Goal: Task Accomplishment & Management: Manage account settings

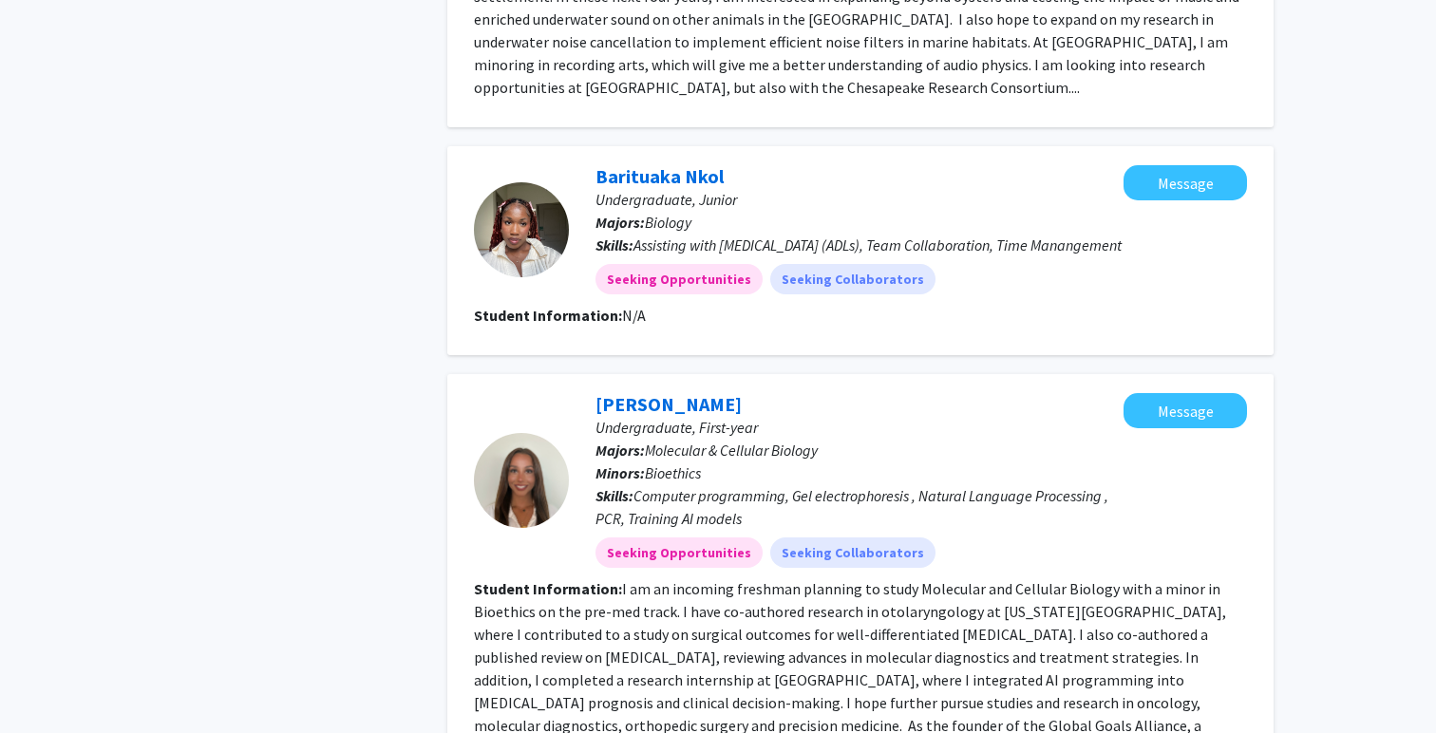
scroll to position [3404, 0]
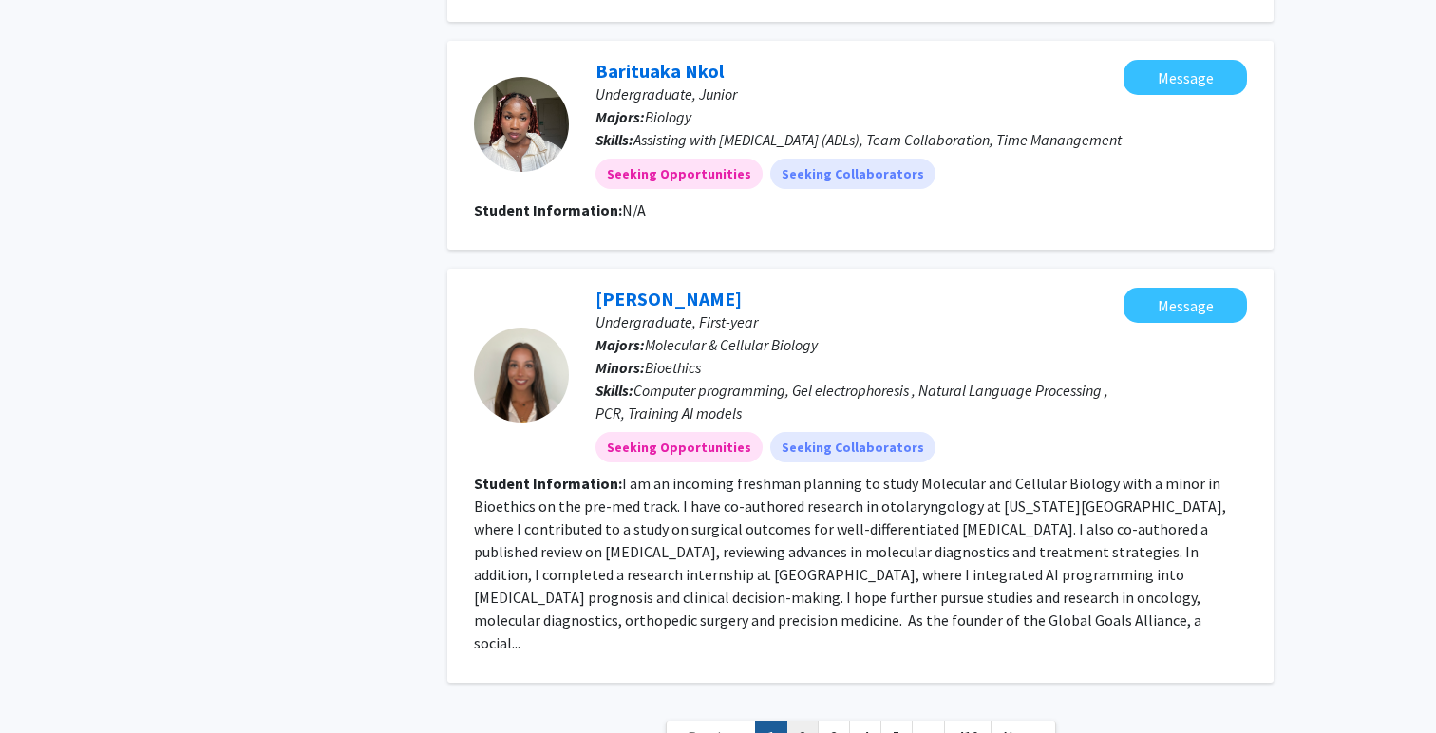
click at [815, 721] on link "2" at bounding box center [802, 737] width 32 height 33
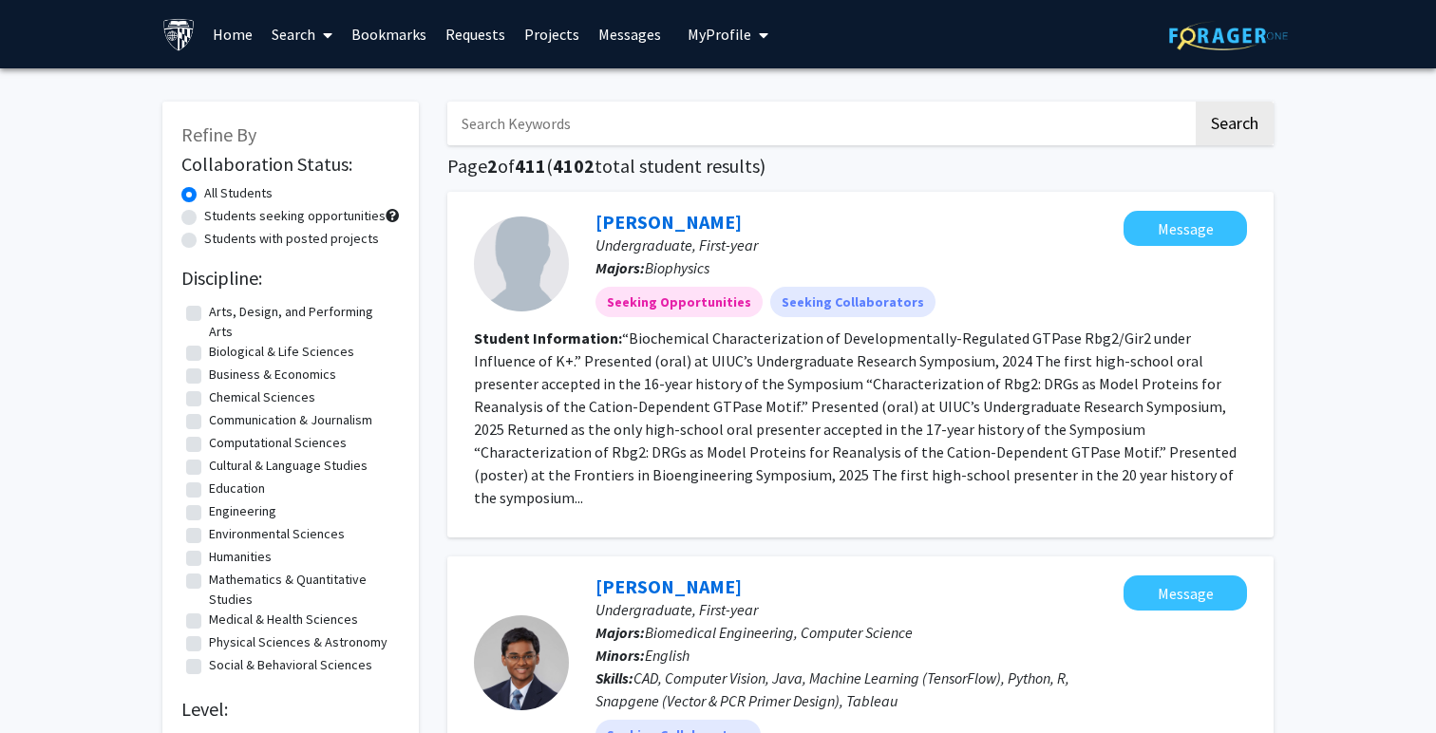
click at [308, 41] on link "Search" at bounding box center [302, 34] width 80 height 66
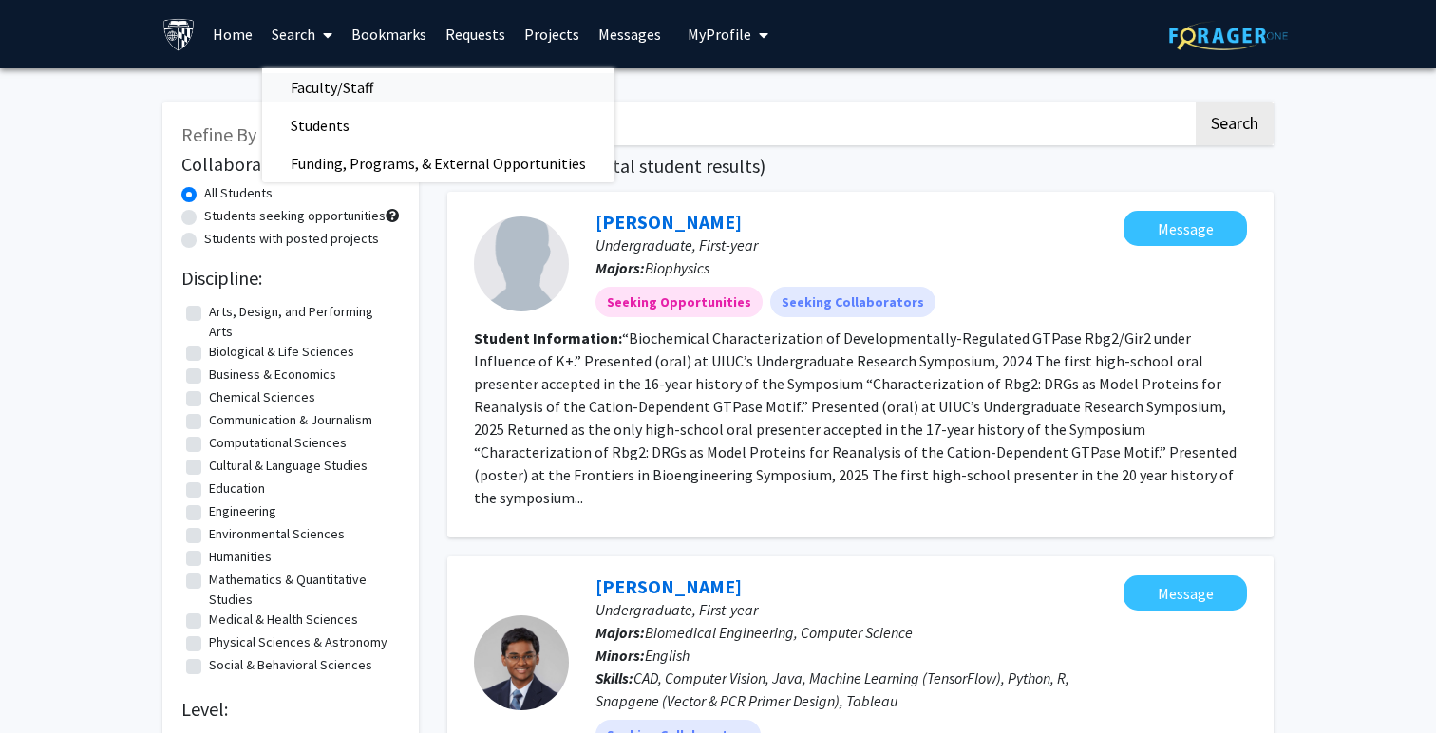
click at [318, 87] on span "Faculty/Staff" at bounding box center [332, 87] width 140 height 38
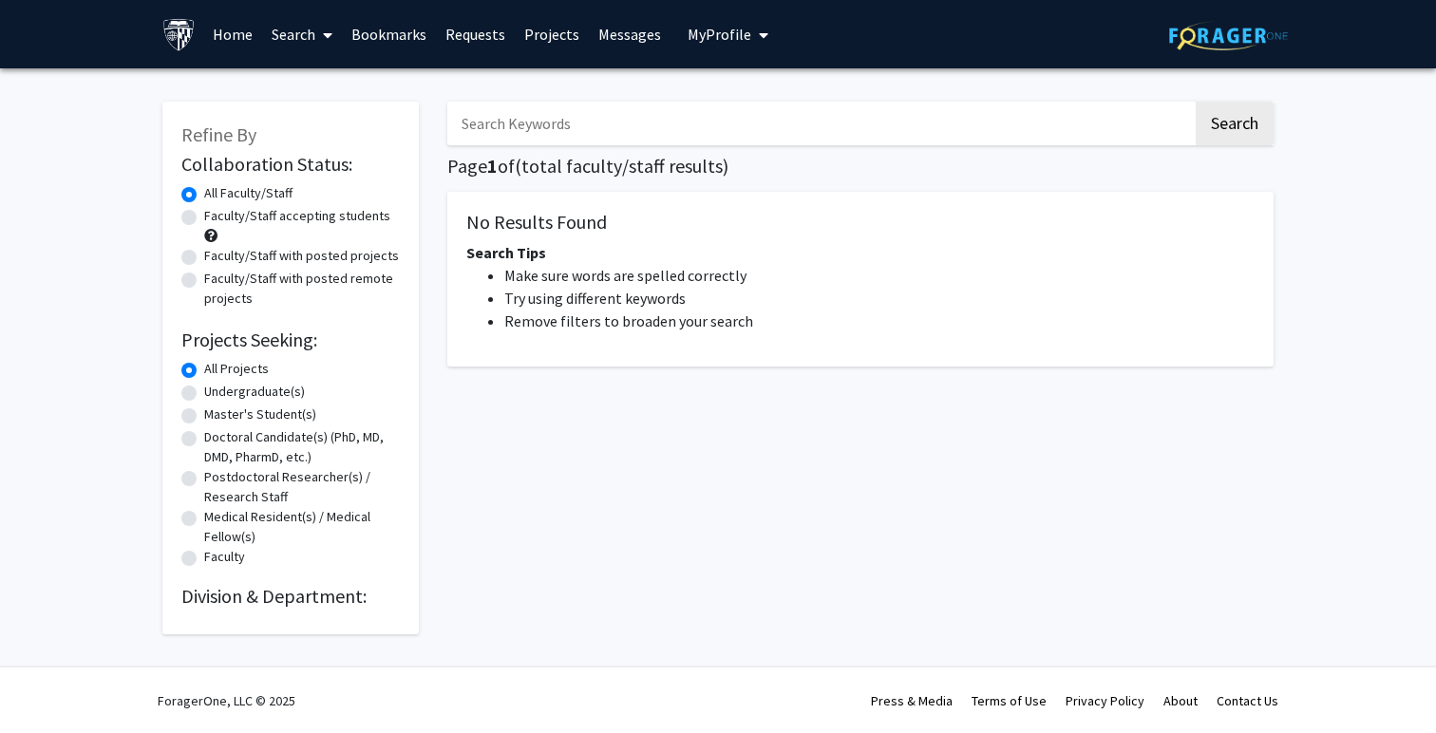
click at [313, 38] on link "Search" at bounding box center [302, 34] width 80 height 66
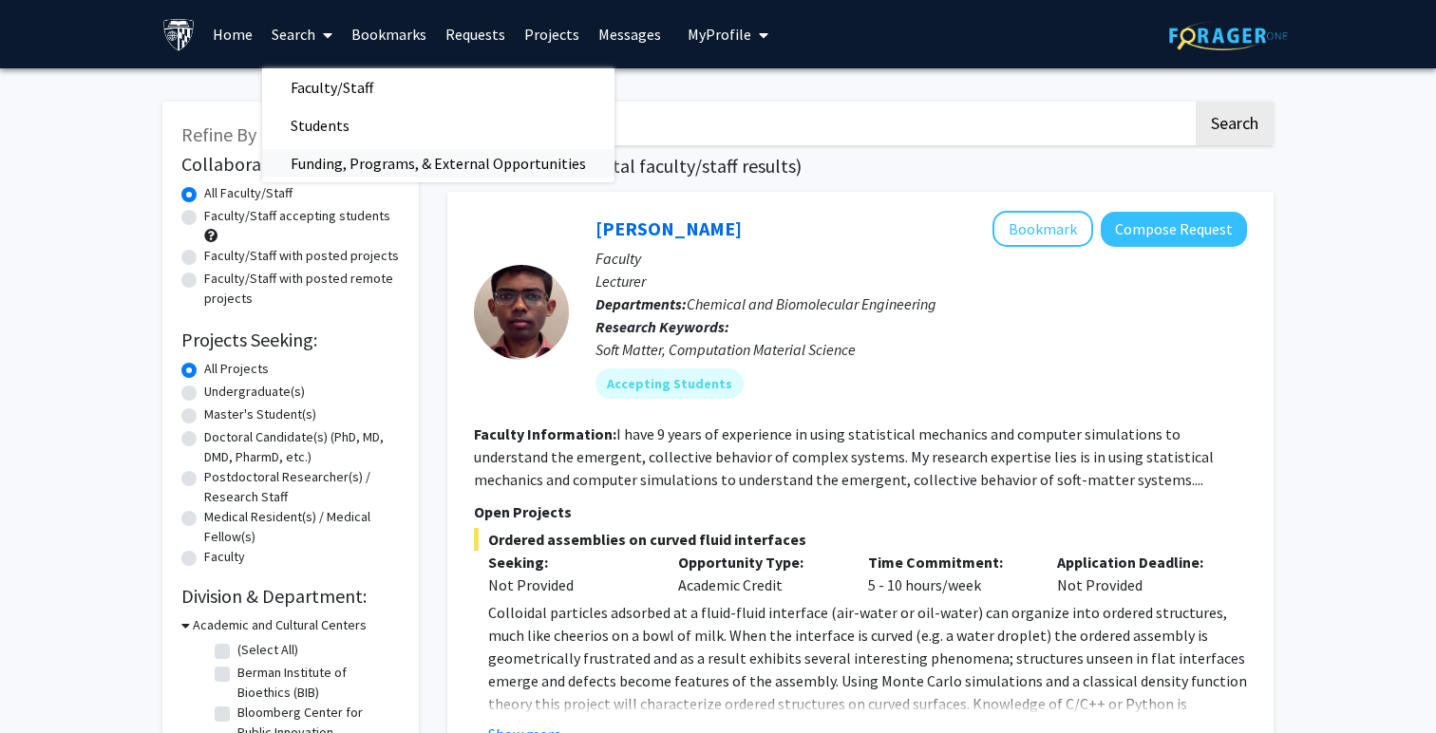
click at [331, 156] on span "Funding, Programs, & External Opportunities" at bounding box center [438, 163] width 352 height 38
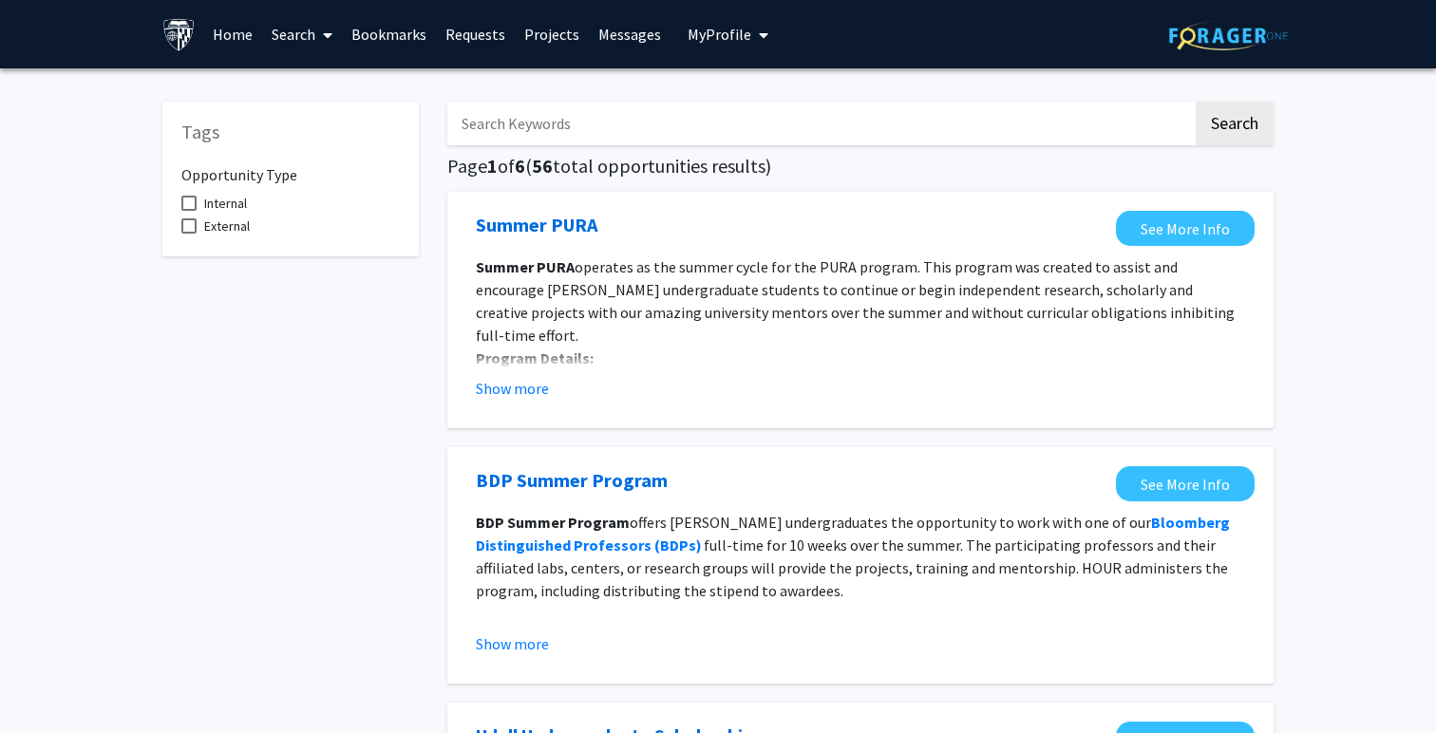
scroll to position [1, 0]
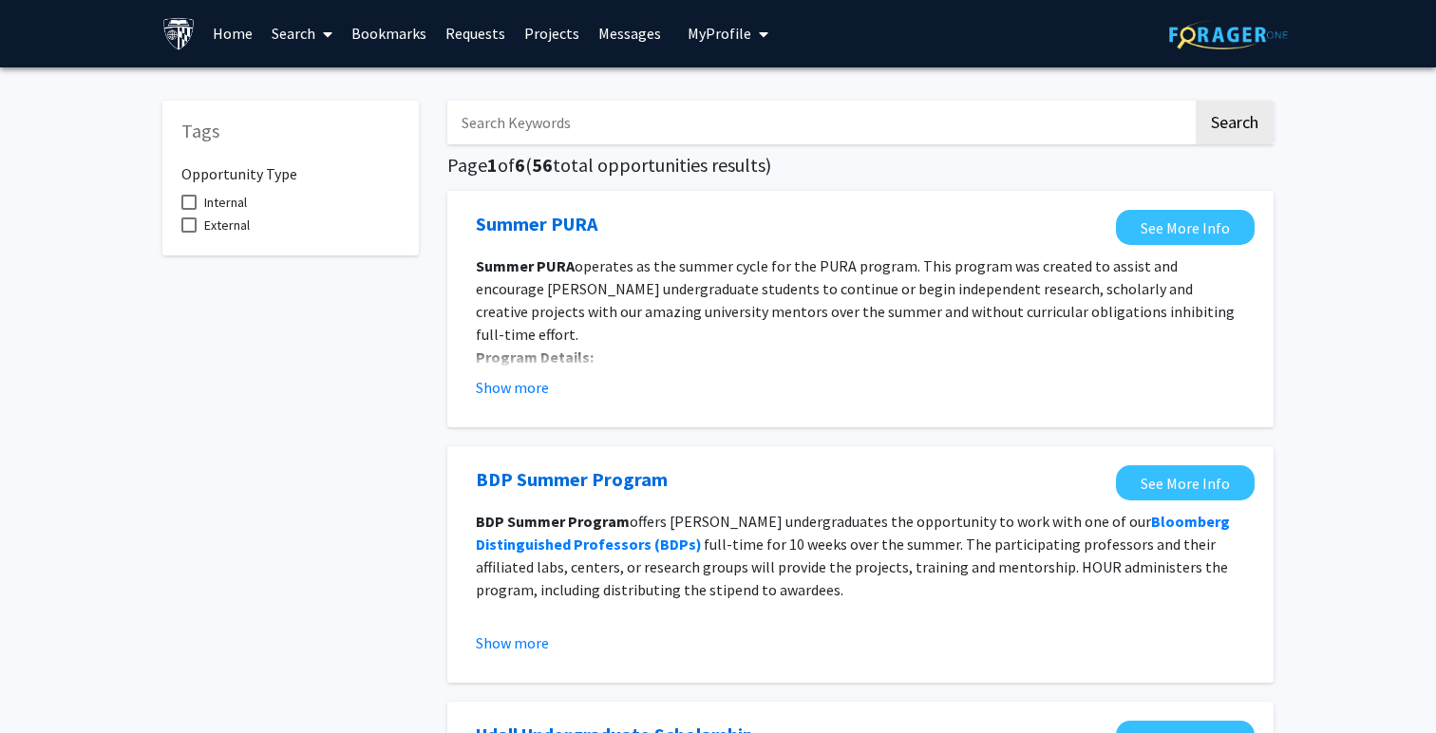
click at [305, 45] on link "Search" at bounding box center [302, 33] width 80 height 66
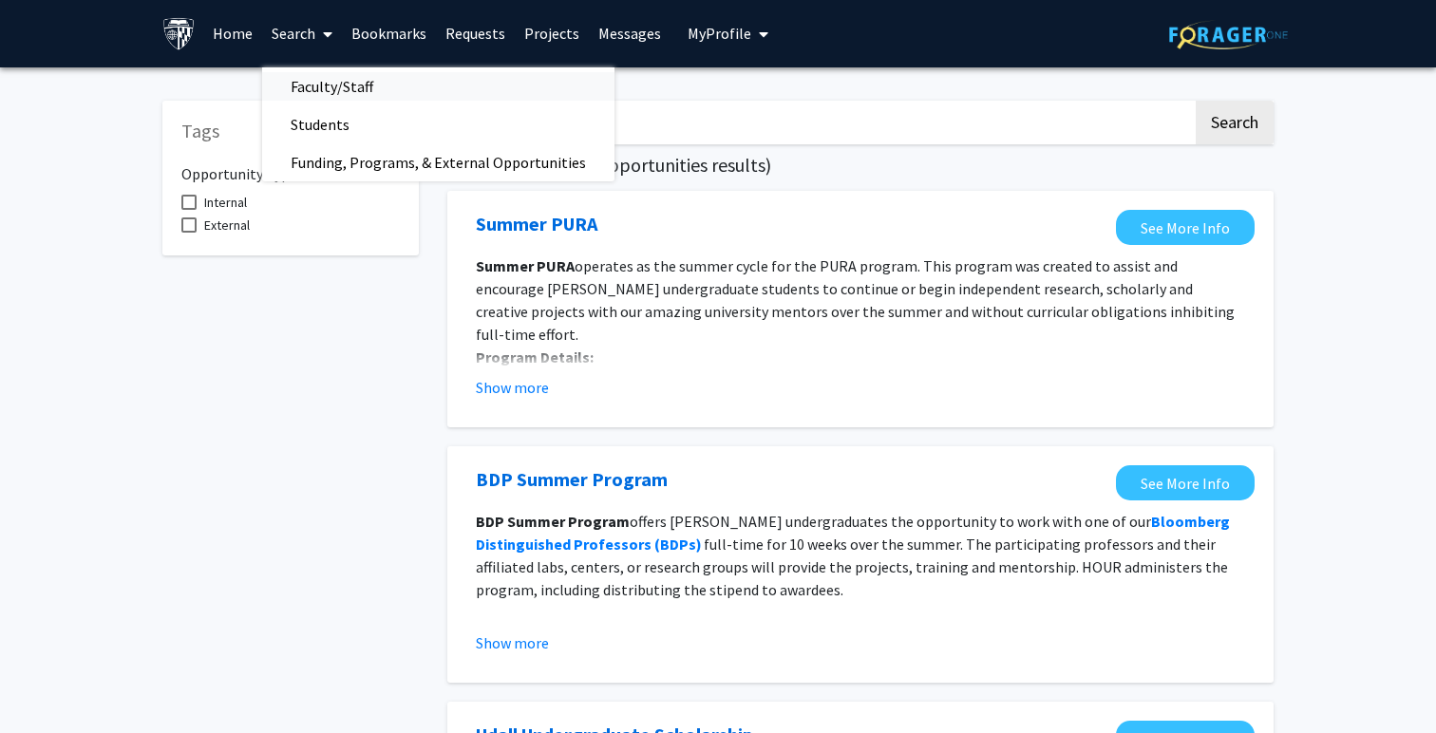
click at [332, 86] on span "Faculty/Staff" at bounding box center [332, 86] width 140 height 38
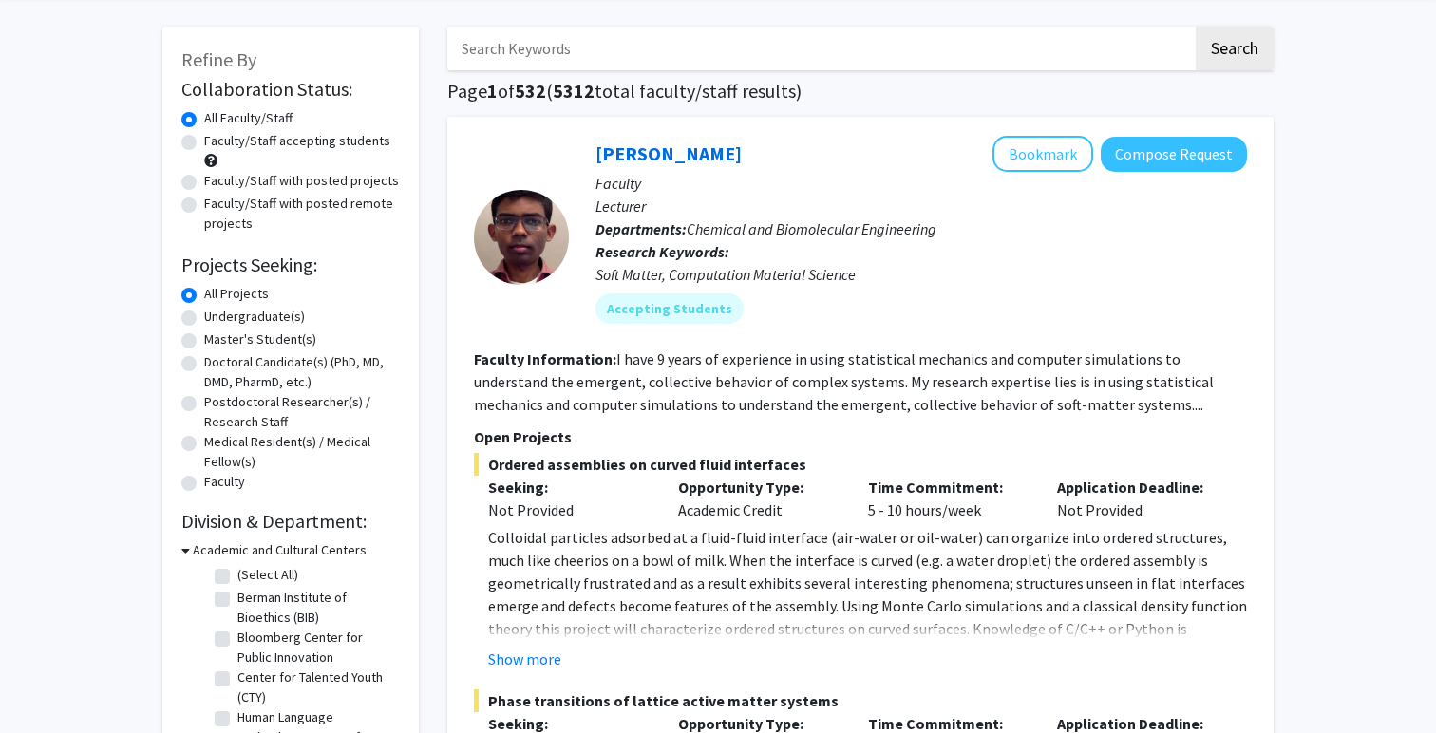
scroll to position [35, 0]
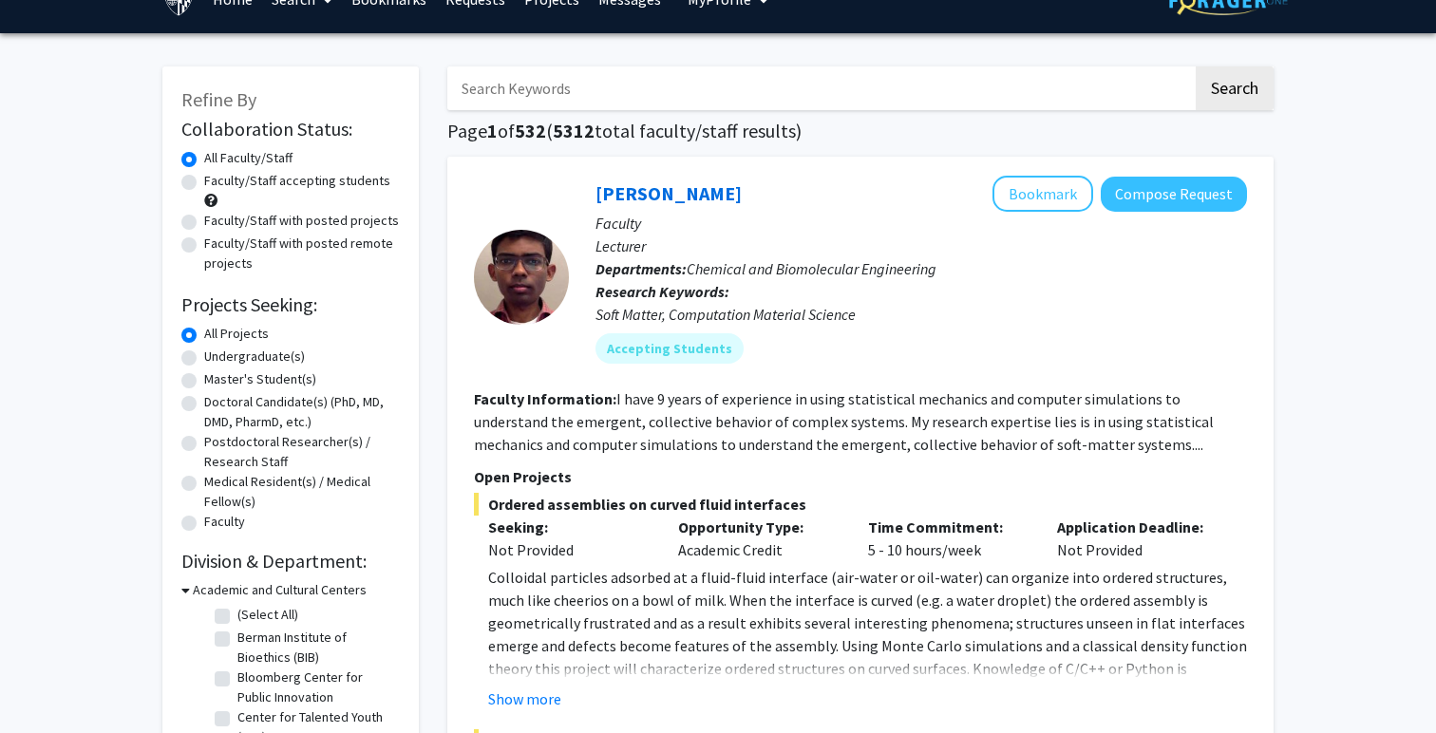
click at [284, 356] on label "Undergraduate(s)" at bounding box center [254, 357] width 101 height 20
click at [217, 356] on input "Undergraduate(s)" at bounding box center [210, 353] width 12 height 12
radio input "true"
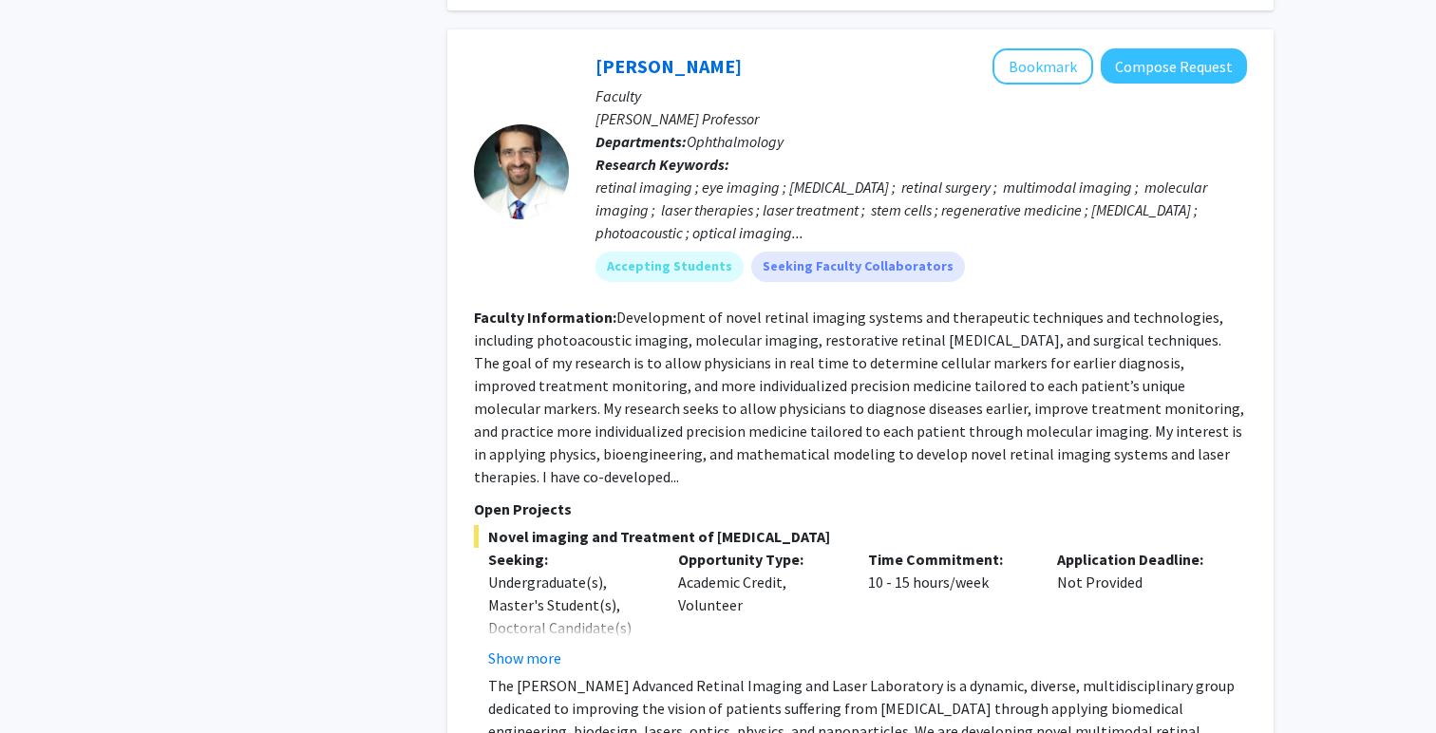
scroll to position [2264, 0]
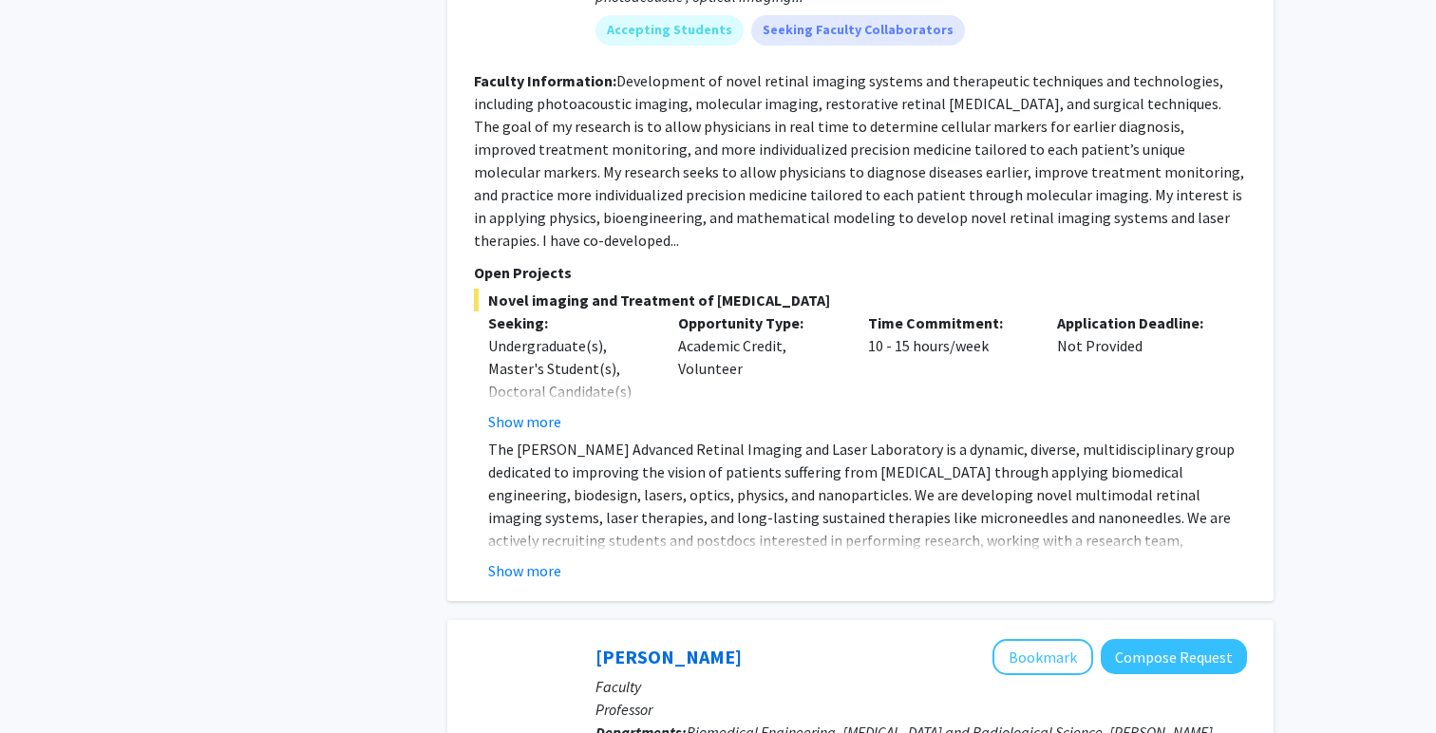
click at [533, 495] on div "[PERSON_NAME] Bookmark Compose Request Faculty [PERSON_NAME] Professor Departme…" at bounding box center [860, 197] width 826 height 808
click at [526, 559] on button "Show more" at bounding box center [524, 570] width 73 height 23
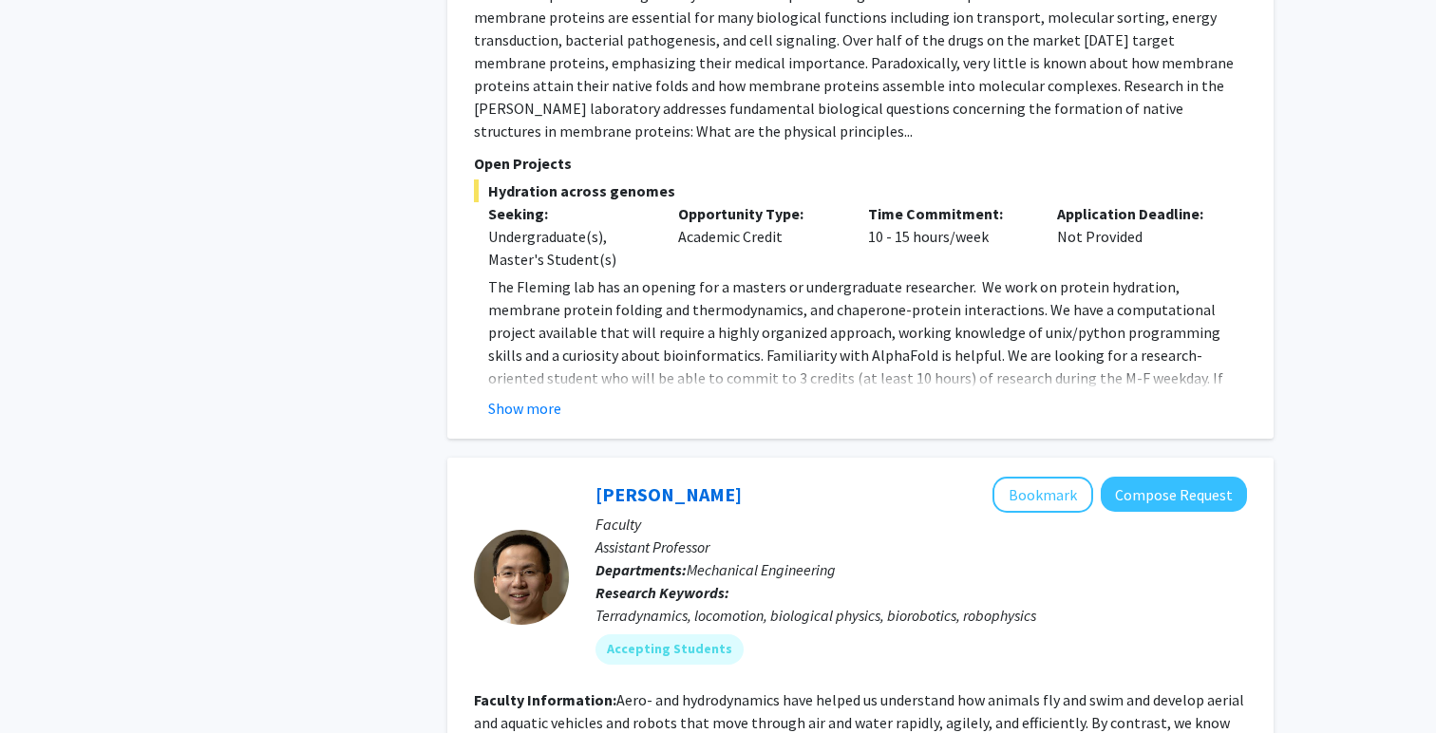
scroll to position [4197, 0]
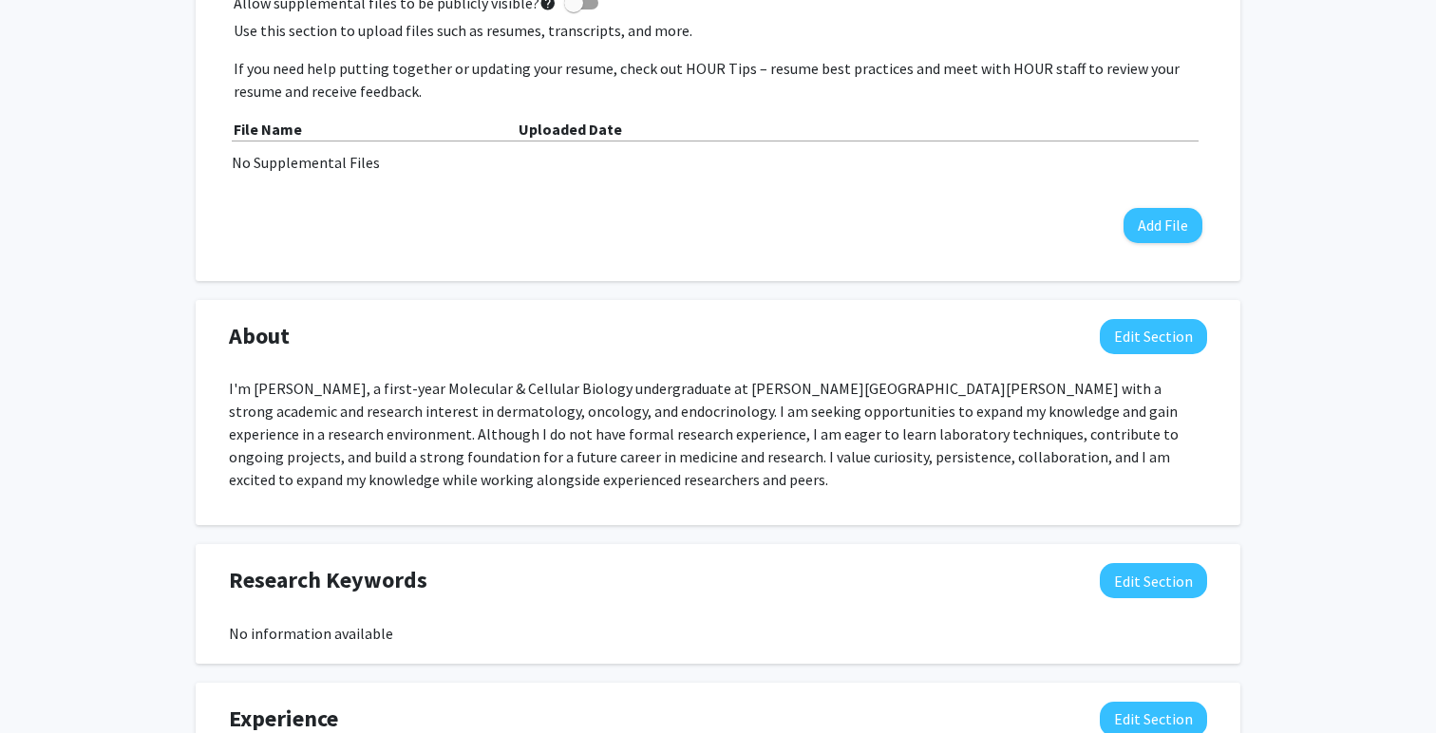
scroll to position [714, 0]
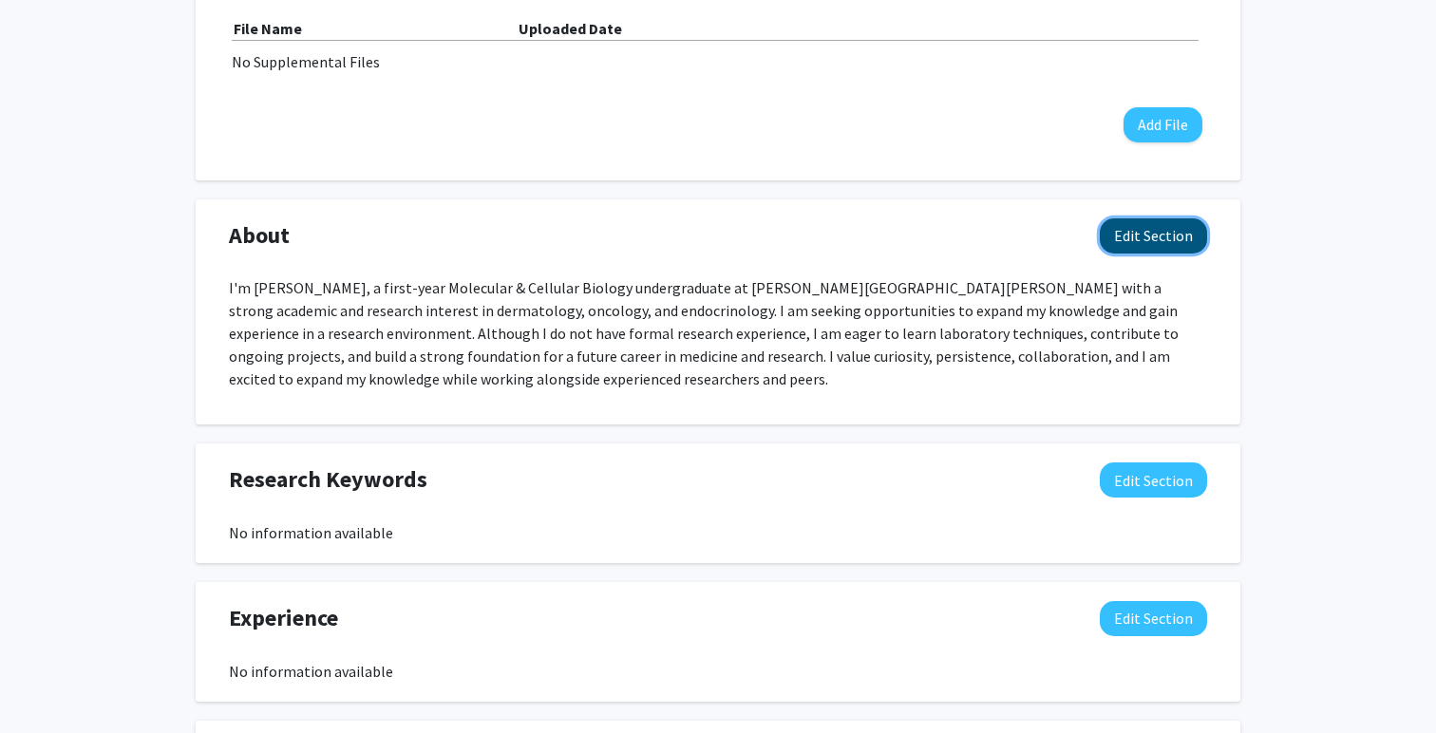
click at [1132, 252] on button "Edit Section" at bounding box center [1153, 235] width 107 height 35
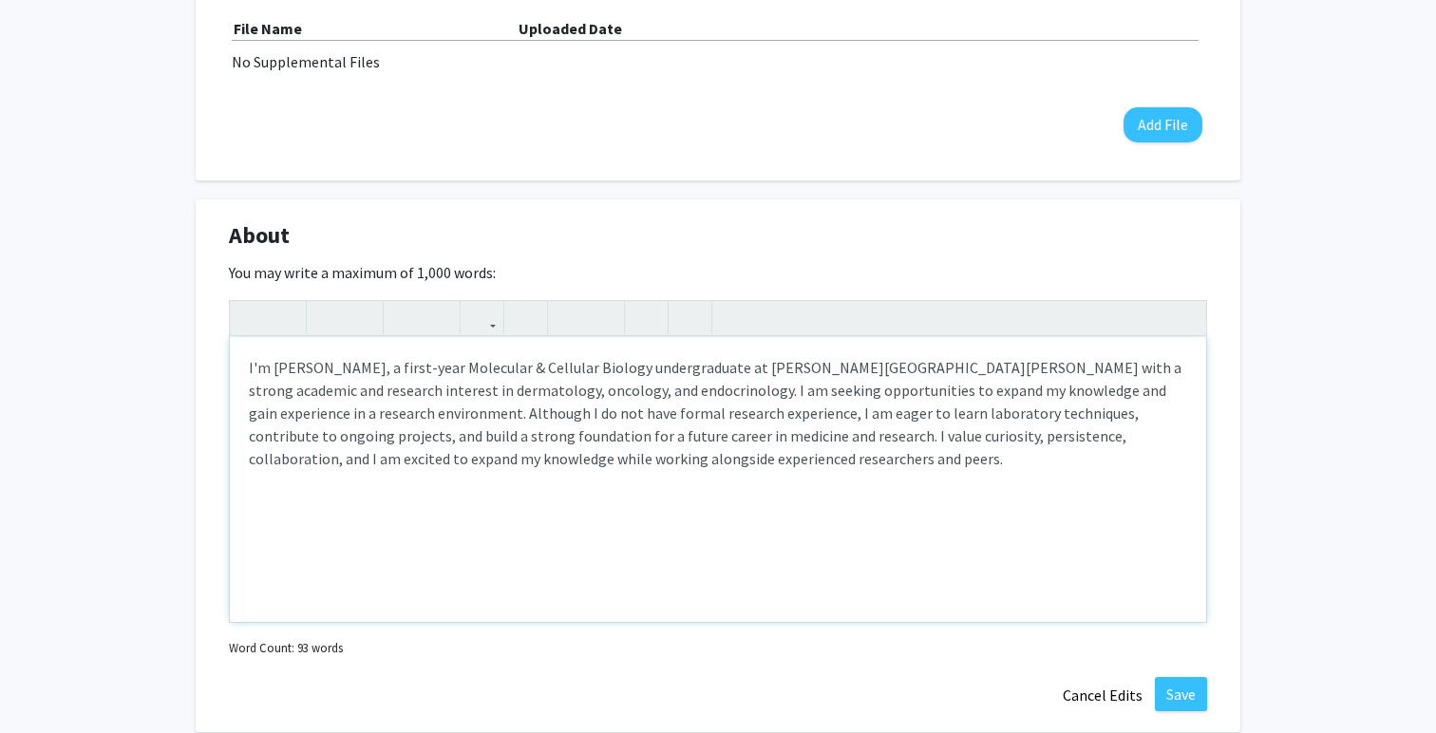
click at [525, 394] on p "I'm [PERSON_NAME], a first-year Molecular & Cellular Biology undergraduate at […" at bounding box center [718, 413] width 938 height 114
type textarea "<p>I'm [PERSON_NAME], a first-year Molecular &amp; Cellular Biology undergradua…"
click at [1197, 702] on button "Save" at bounding box center [1181, 694] width 52 height 34
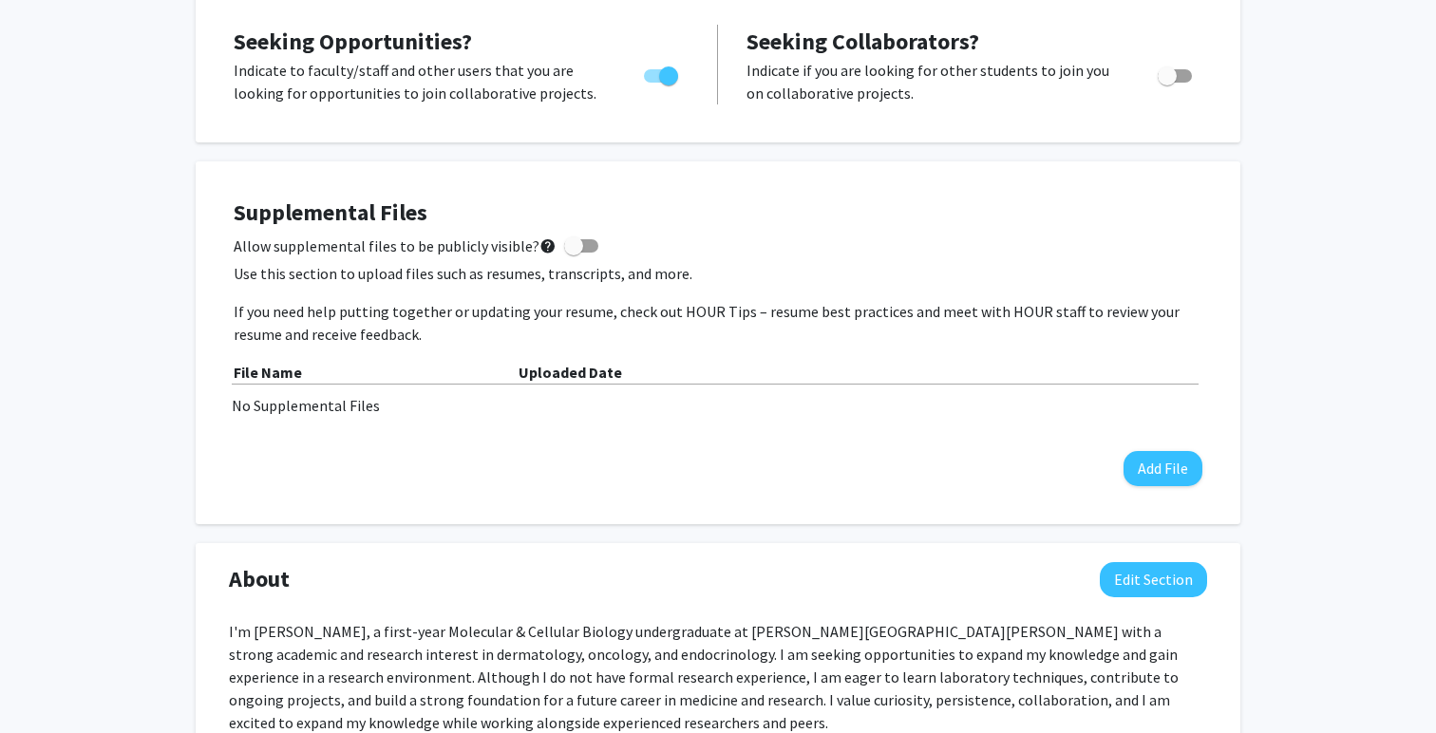
scroll to position [366, 0]
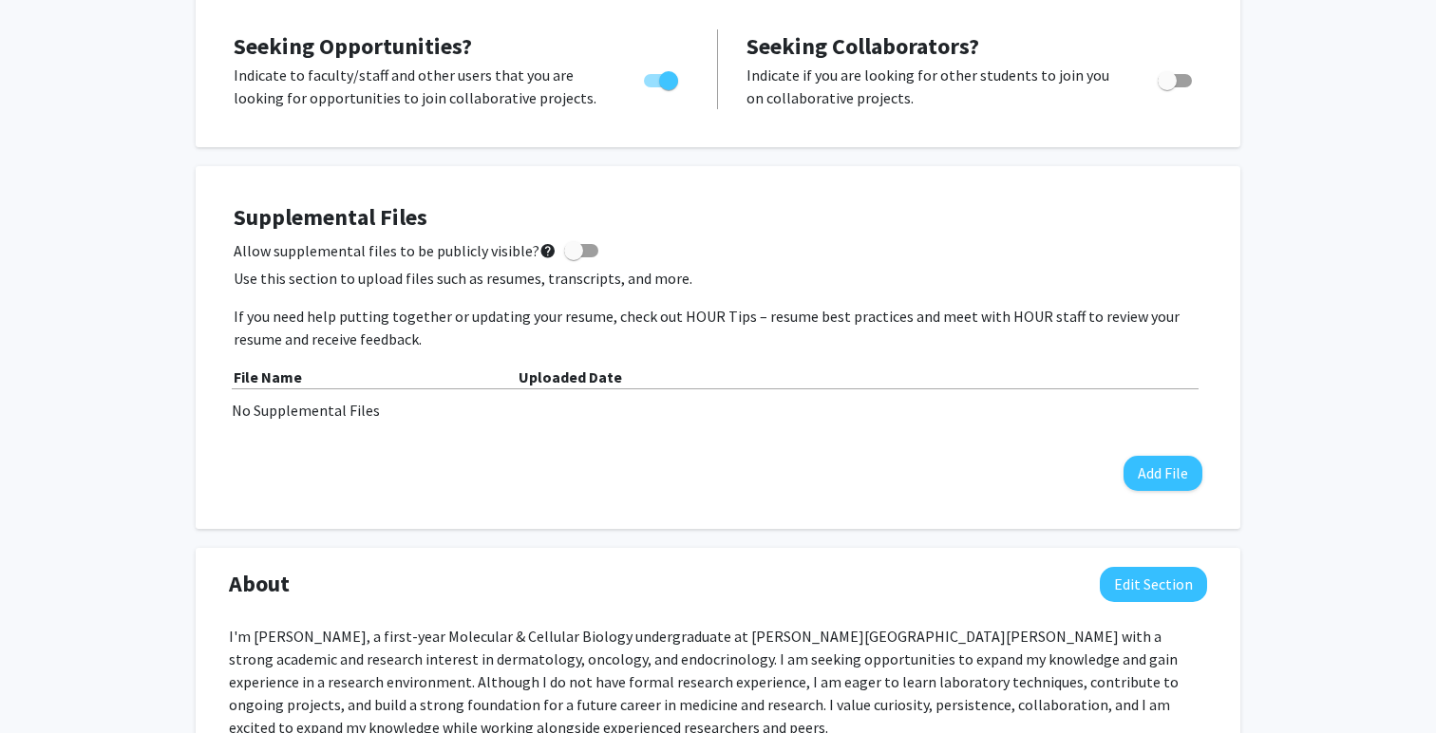
click at [577, 254] on span at bounding box center [581, 250] width 34 height 13
click at [574, 257] on input "Allow supplemental files to be publicly visible? help" at bounding box center [573, 257] width 1 height 1
click at [459, 408] on div "No Supplemental Files" at bounding box center [718, 410] width 972 height 23
click at [1176, 472] on button "Add File" at bounding box center [1162, 473] width 79 height 35
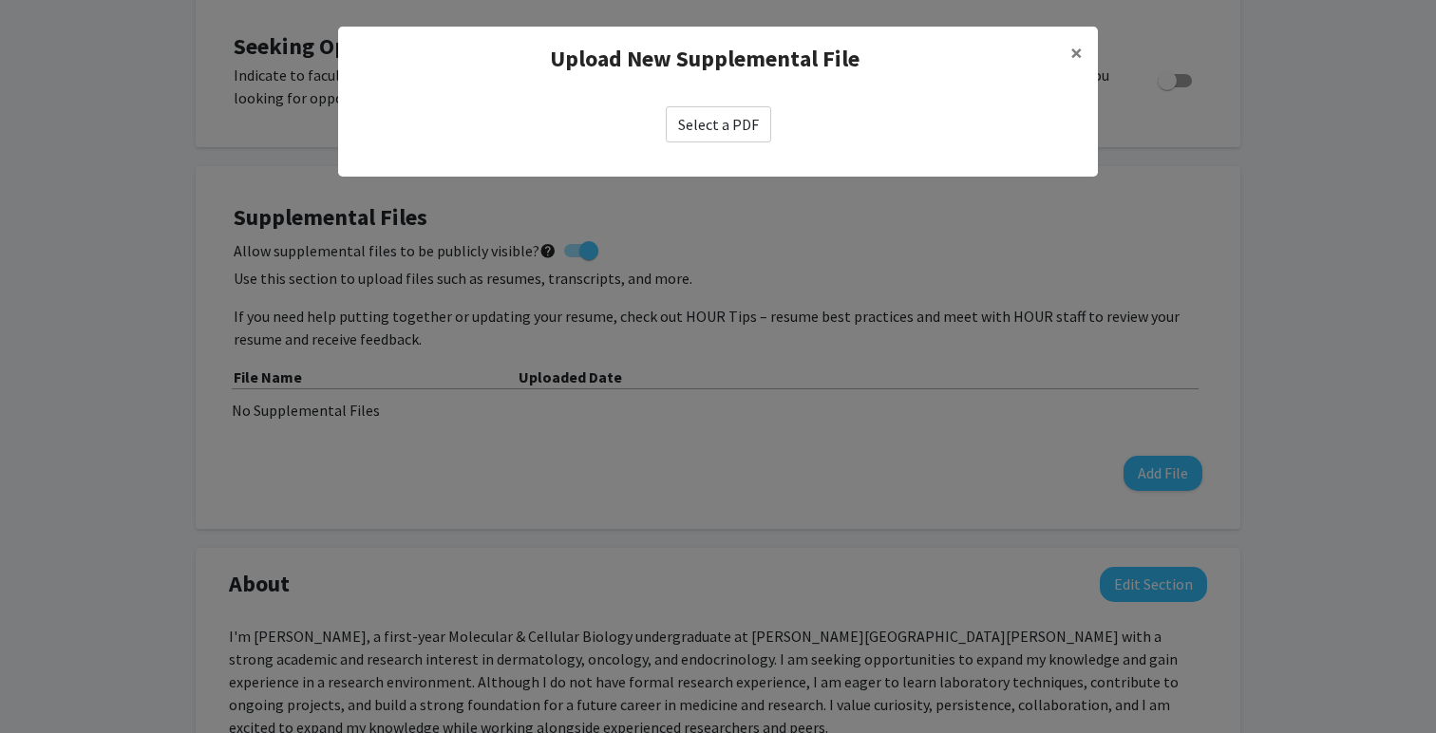
click at [726, 142] on label "Select a PDF" at bounding box center [718, 124] width 105 height 36
click at [0, 0] on input "Select a PDF" at bounding box center [0, 0] width 0 height 0
click at [1069, 61] on button "×" at bounding box center [1076, 53] width 43 height 53
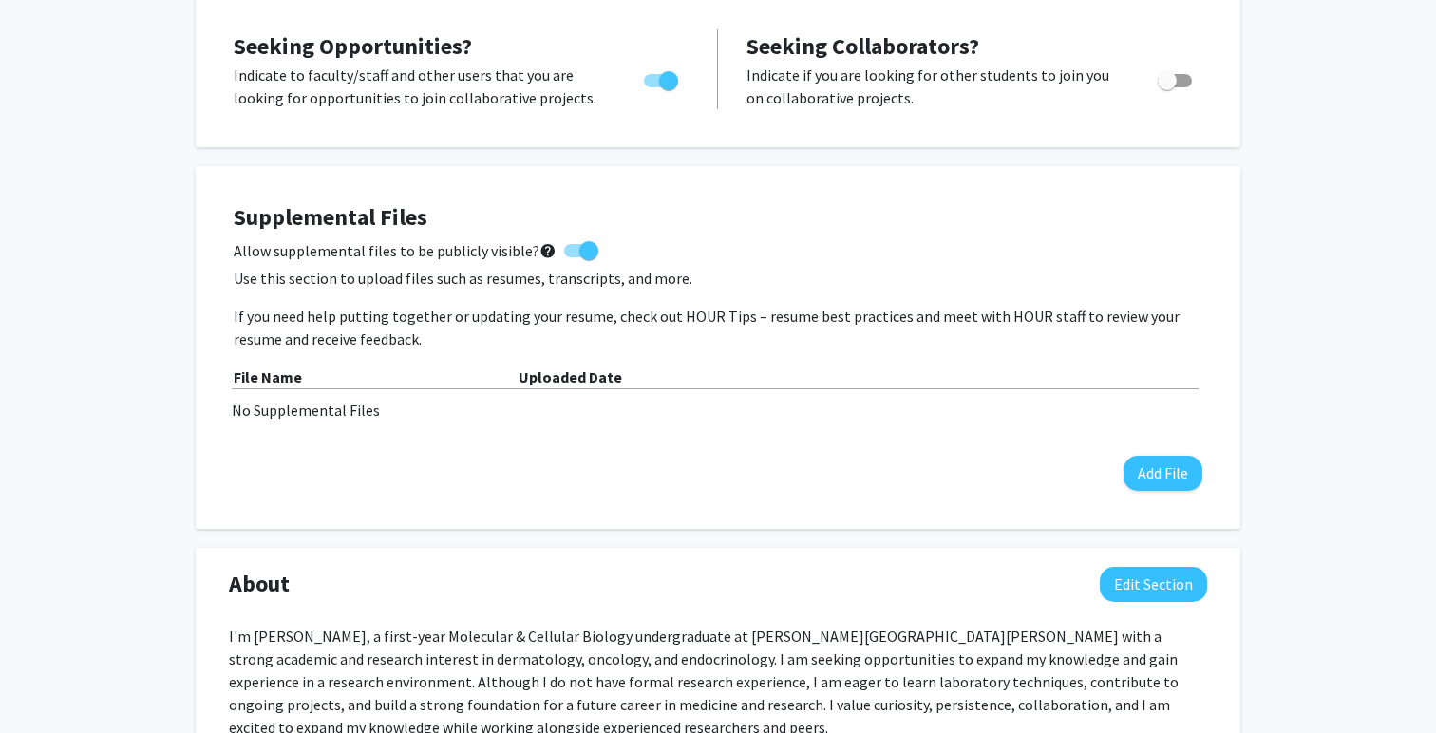
click at [580, 253] on span at bounding box center [588, 250] width 19 height 19
click at [574, 257] on input "Allow supplemental files to be publicly visible? help" at bounding box center [573, 257] width 1 height 1
checkbox input "false"
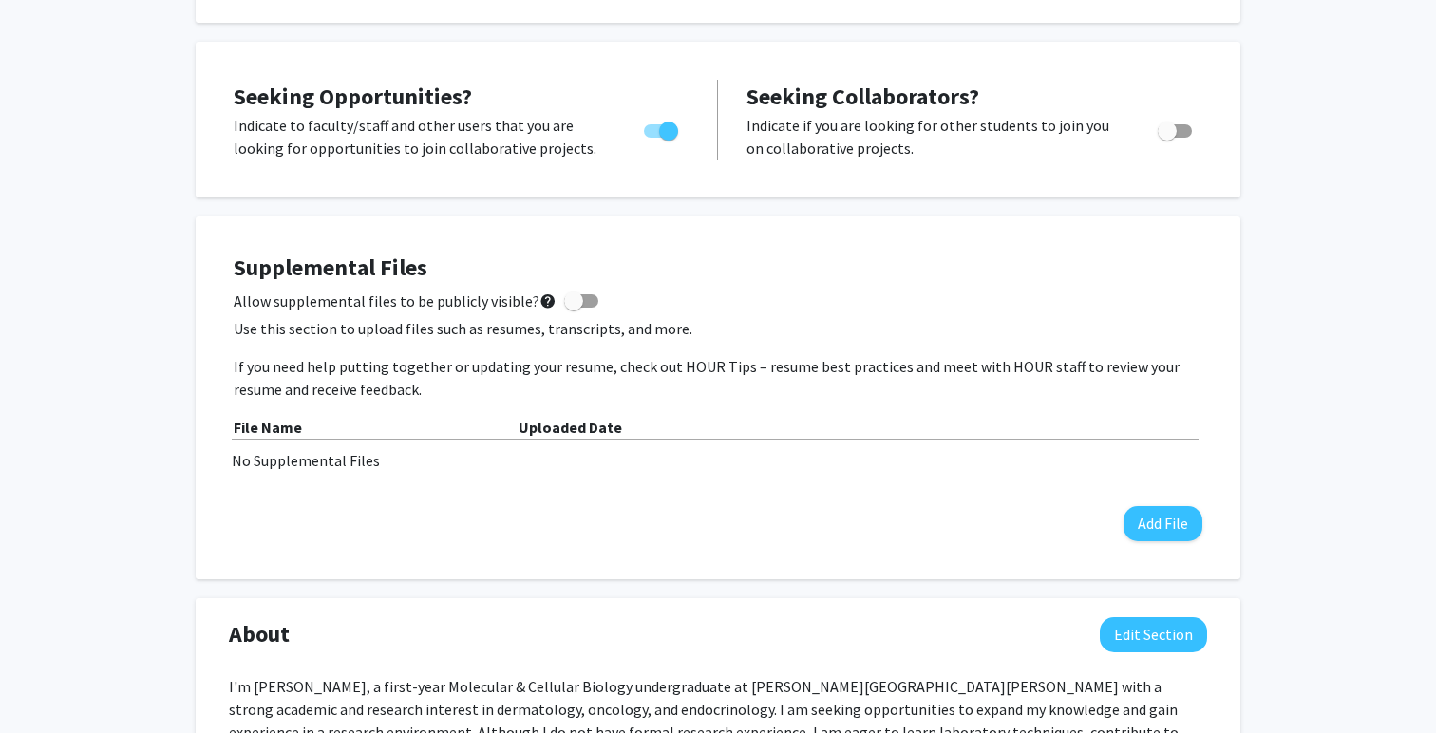
scroll to position [317, 0]
